Goal: Task Accomplishment & Management: Manage account settings

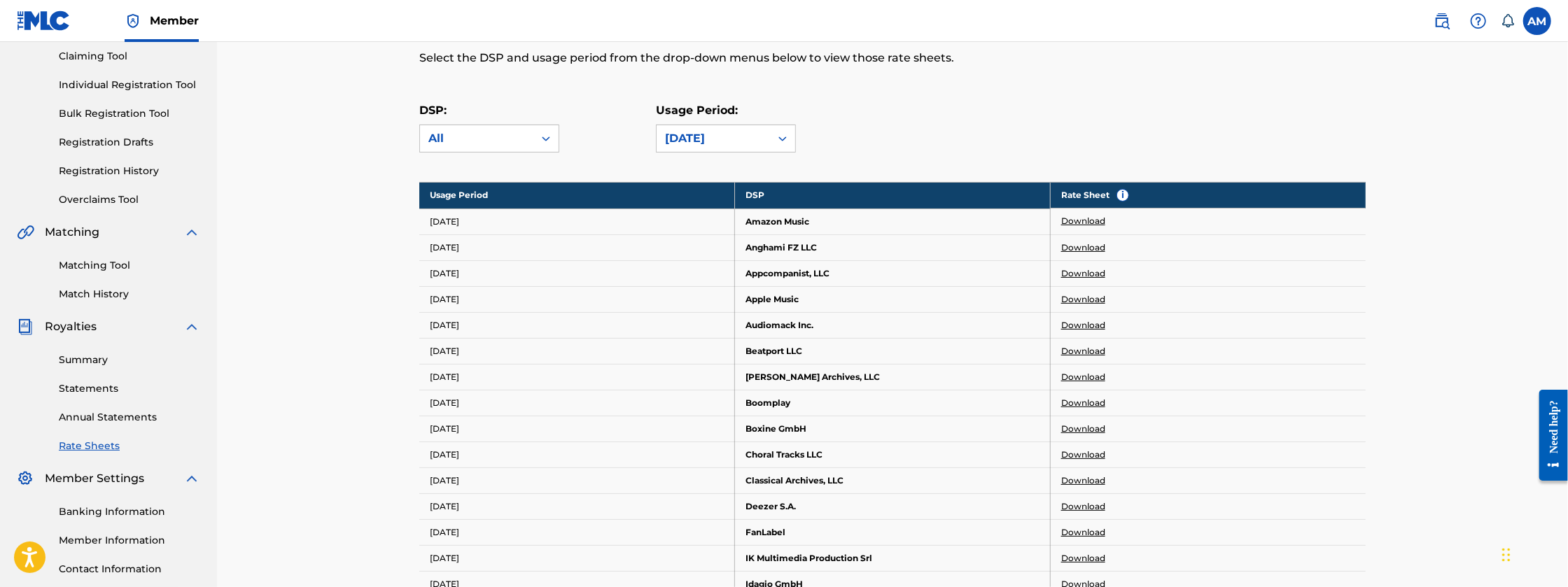
scroll to position [142, 0]
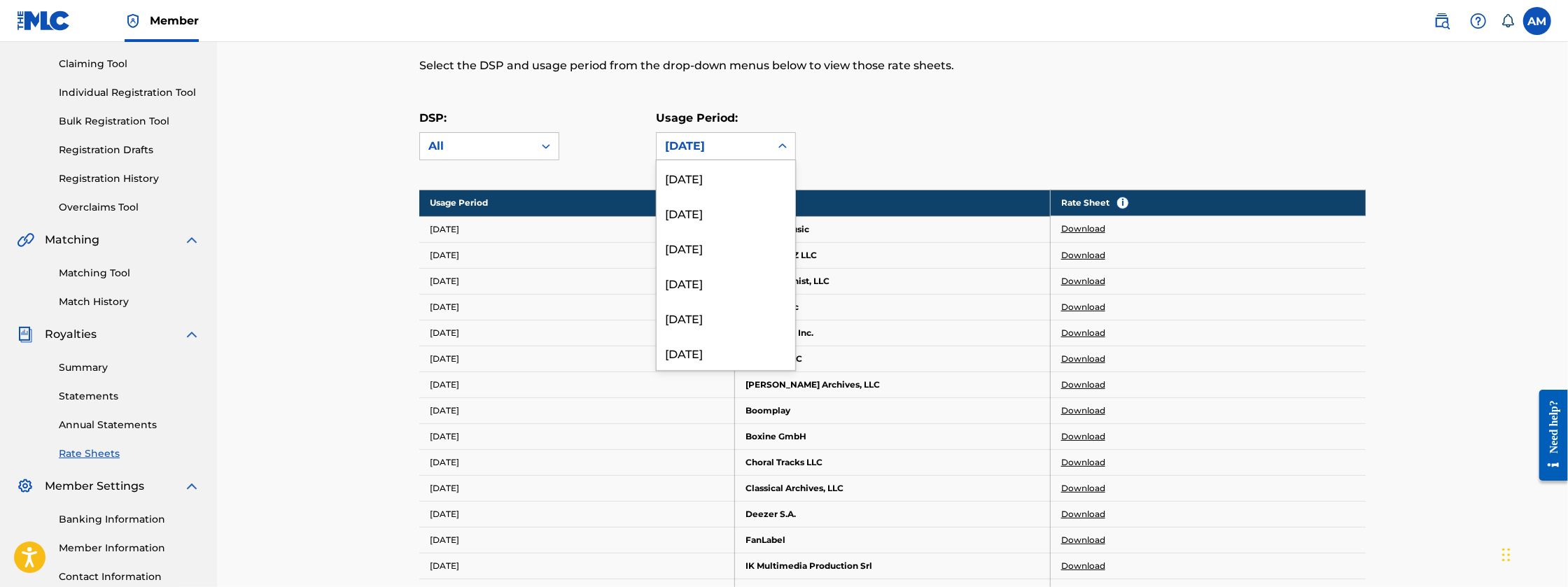
click at [780, 151] on icon at bounding box center [782, 146] width 14 height 14
click at [702, 203] on div "[DATE]" at bounding box center [725, 212] width 139 height 35
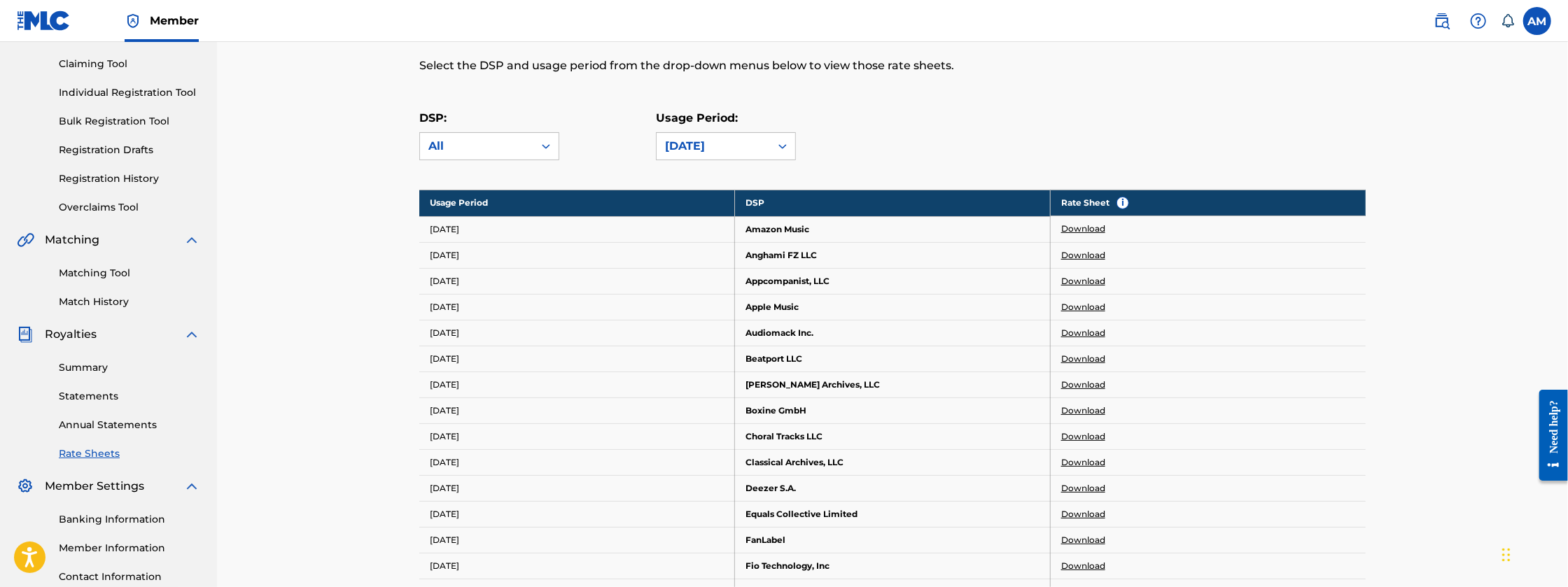
click at [1546, 29] on label at bounding box center [1537, 21] width 28 height 28
click at [1537, 21] on input "AM [PERSON_NAME] [EMAIL_ADDRESS][DOMAIN_NAME] Notification Preferences Profile …" at bounding box center [1537, 21] width 0 height 0
click at [723, 153] on div "[DATE]" at bounding box center [713, 146] width 96 height 16
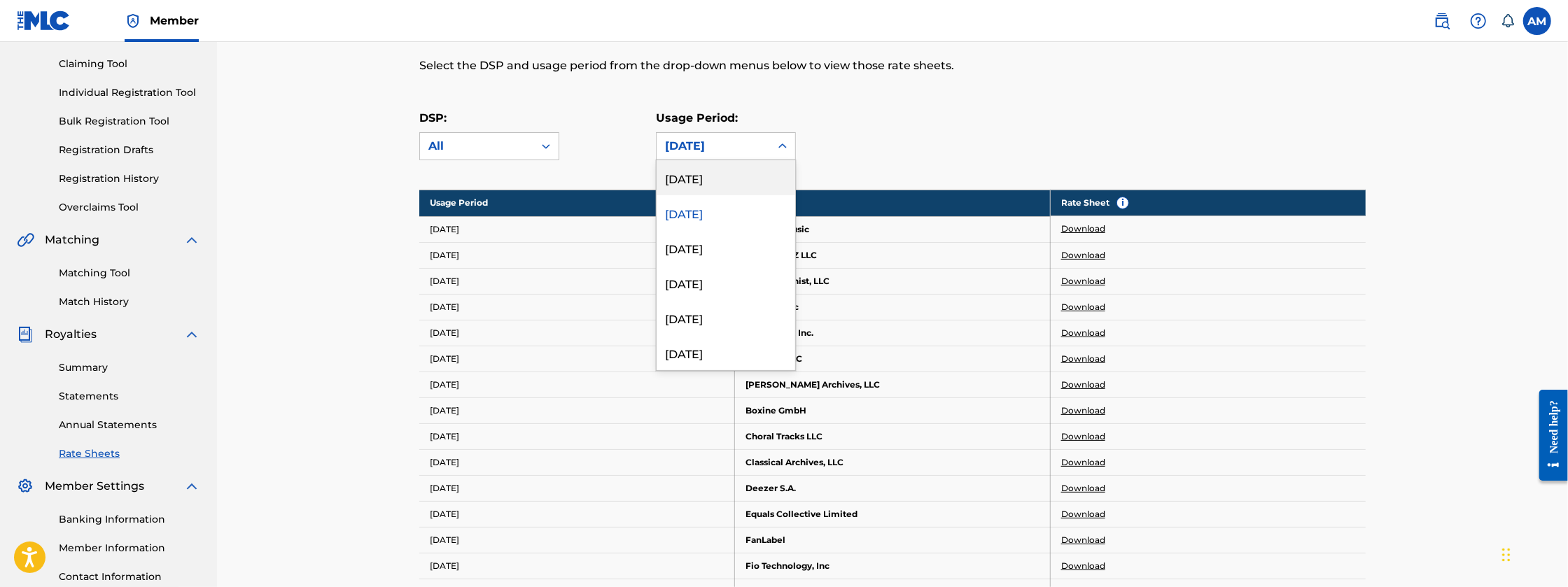
click at [720, 171] on div "[DATE]" at bounding box center [725, 178] width 139 height 35
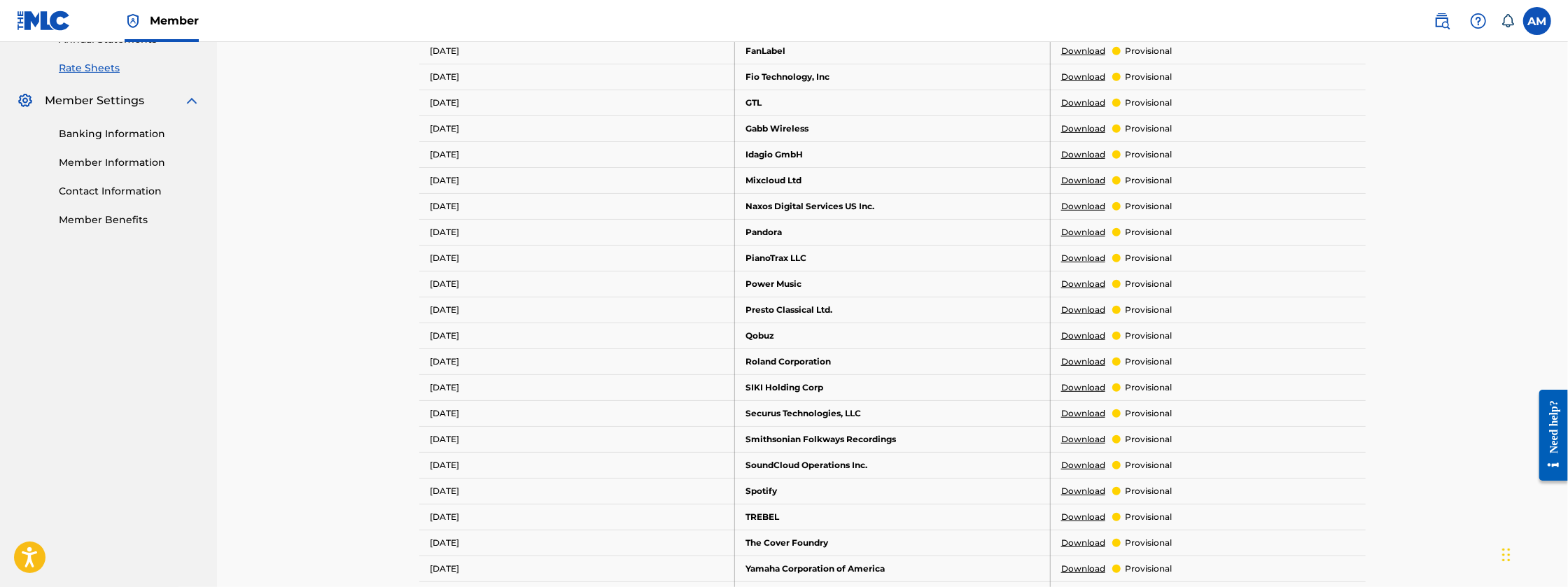
scroll to position [538, 0]
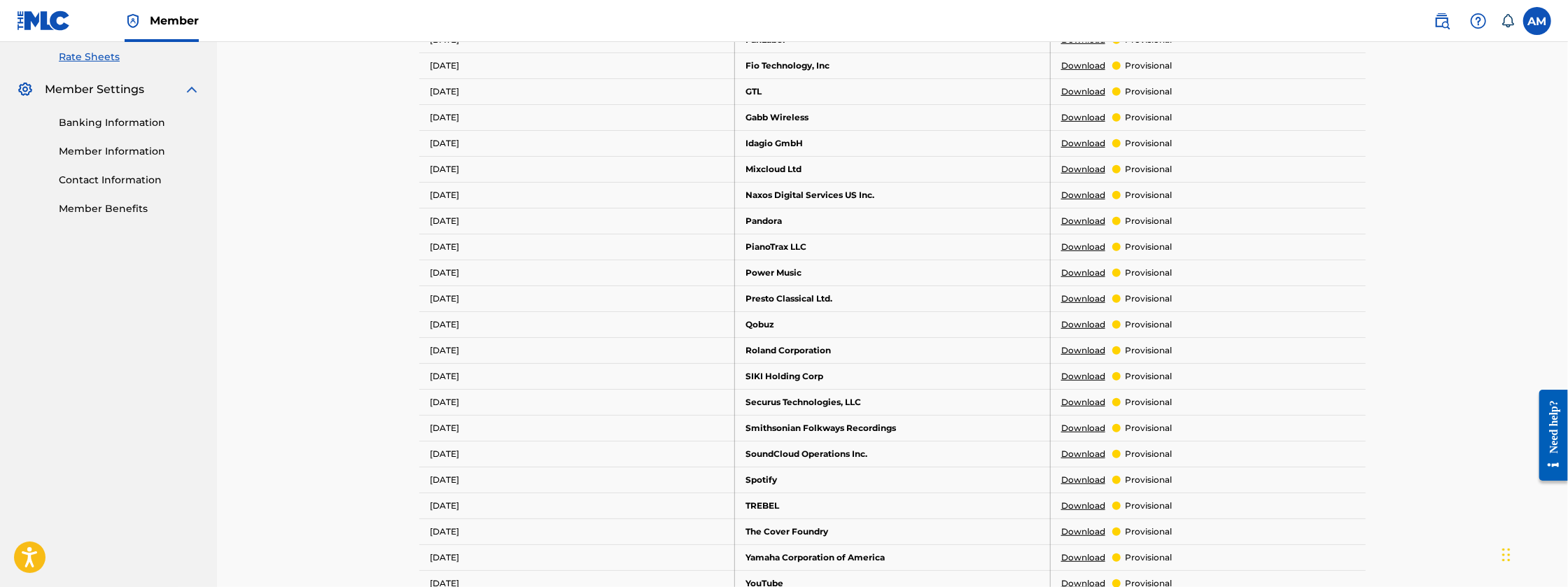
click at [1536, 26] on label at bounding box center [1537, 21] width 28 height 28
click at [1537, 21] on input "AM [PERSON_NAME] [EMAIL_ADDRESS][DOMAIN_NAME] Notification Preferences Profile …" at bounding box center [1537, 21] width 0 height 0
click at [1400, 197] on p "Log out" at bounding box center [1402, 198] width 33 height 13
click at [1537, 21] on input "AM [PERSON_NAME] [EMAIL_ADDRESS][DOMAIN_NAME] Notification Preferences Profile …" at bounding box center [1537, 21] width 0 height 0
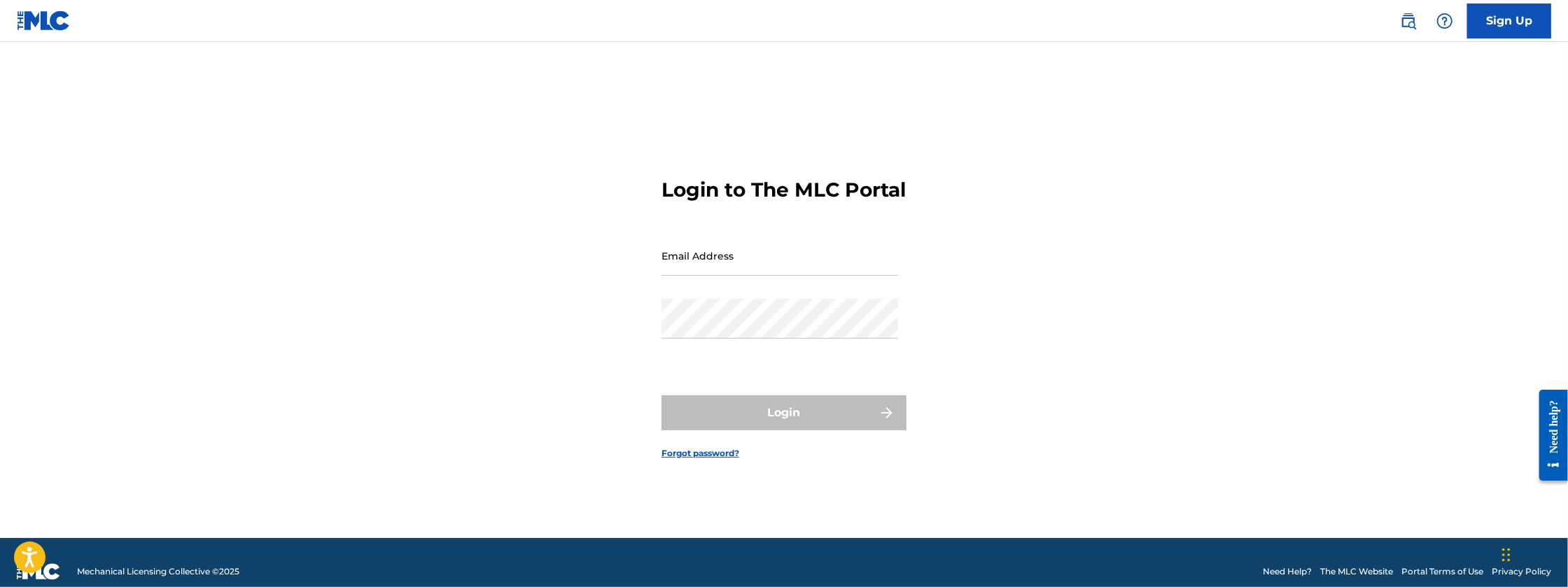
type input "[EMAIL_ADDRESS][DOMAIN_NAME]"
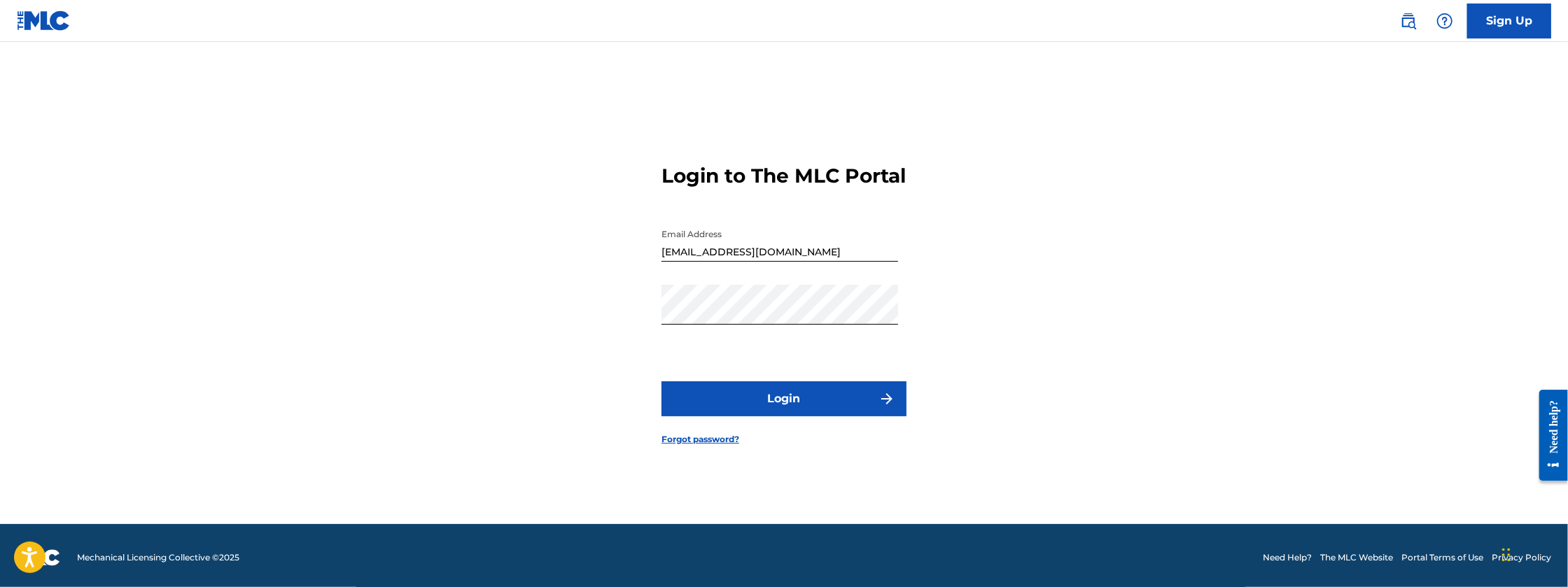
scroll to position [18, 0]
